Goal: Transaction & Acquisition: Purchase product/service

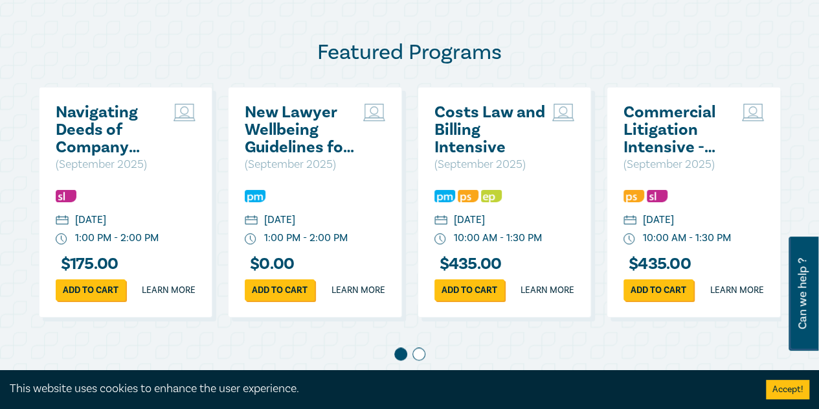
scroll to position [664, 0]
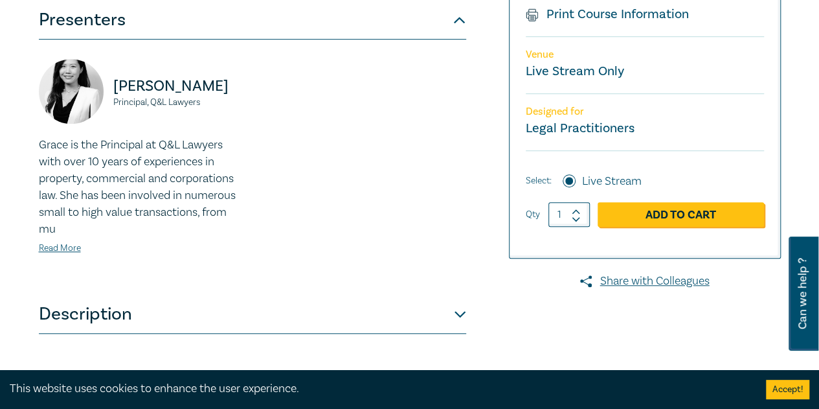
scroll to position [412, 0]
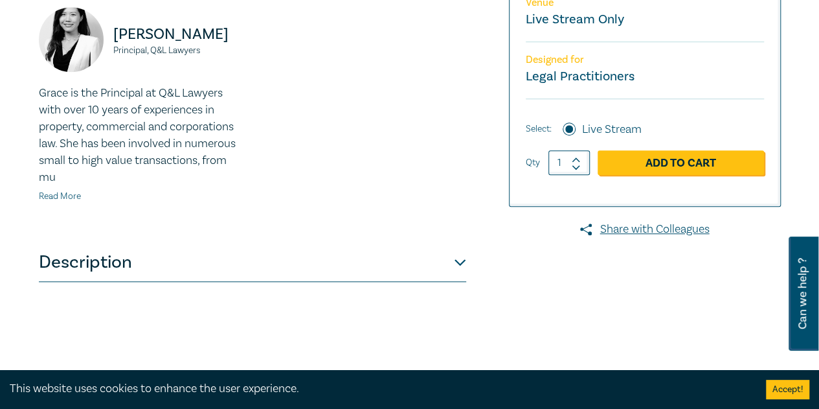
click at [73, 202] on link "Read More" at bounding box center [60, 196] width 42 height 12
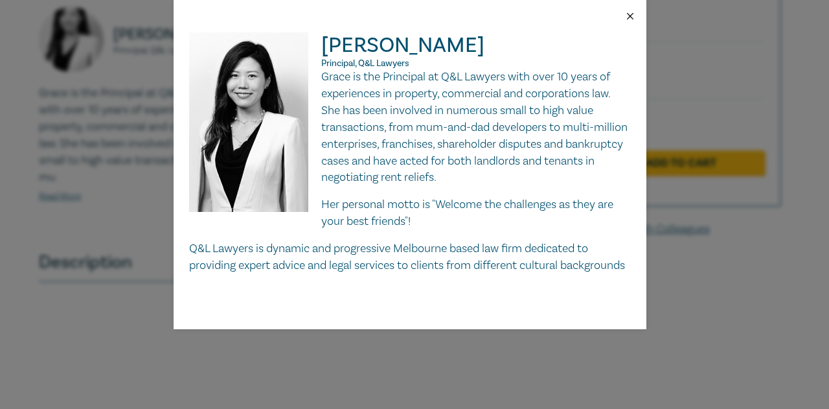
click at [631, 16] on button "Close" at bounding box center [630, 16] width 12 height 12
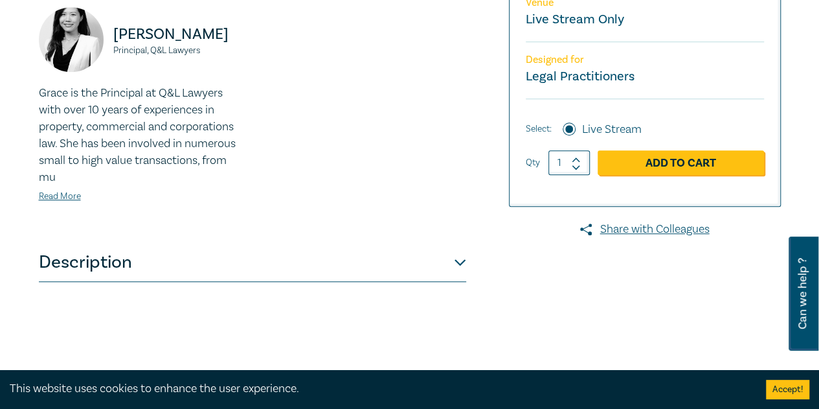
click at [460, 282] on button "Description" at bounding box center [252, 262] width 427 height 39
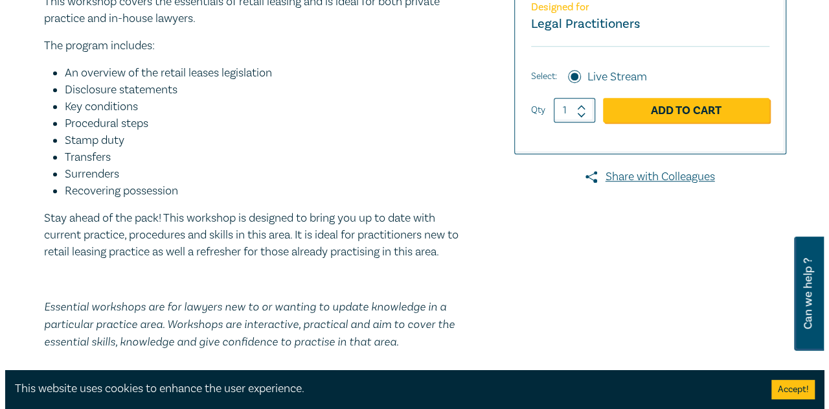
scroll to position [465, 0]
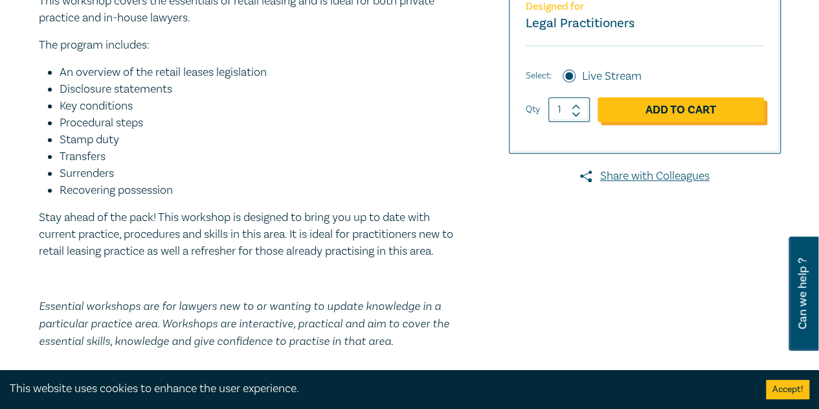
click at [639, 122] on link "Add to Cart" at bounding box center [681, 109] width 166 height 25
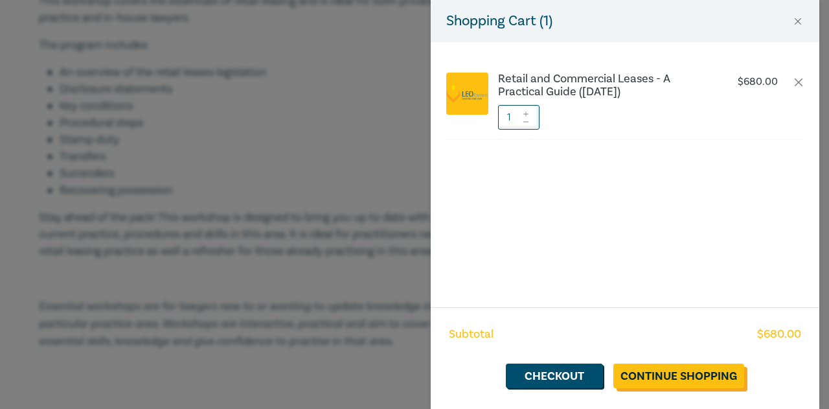
click at [659, 376] on link "Continue Shopping" at bounding box center [678, 375] width 131 height 25
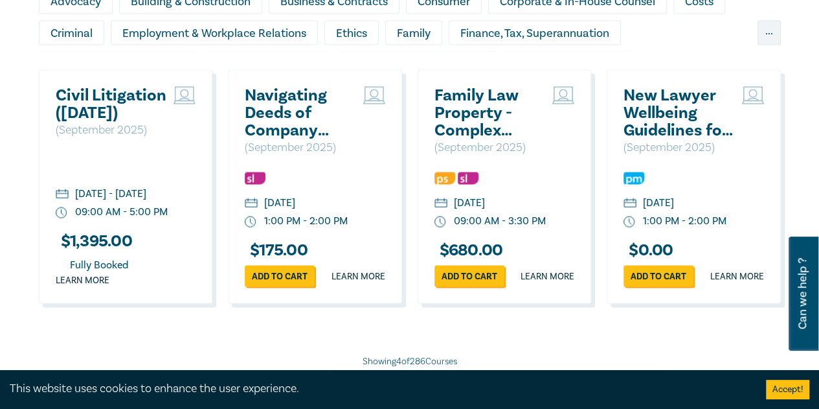
scroll to position [1196, 0]
